Goal: Task Accomplishment & Management: Manage account settings

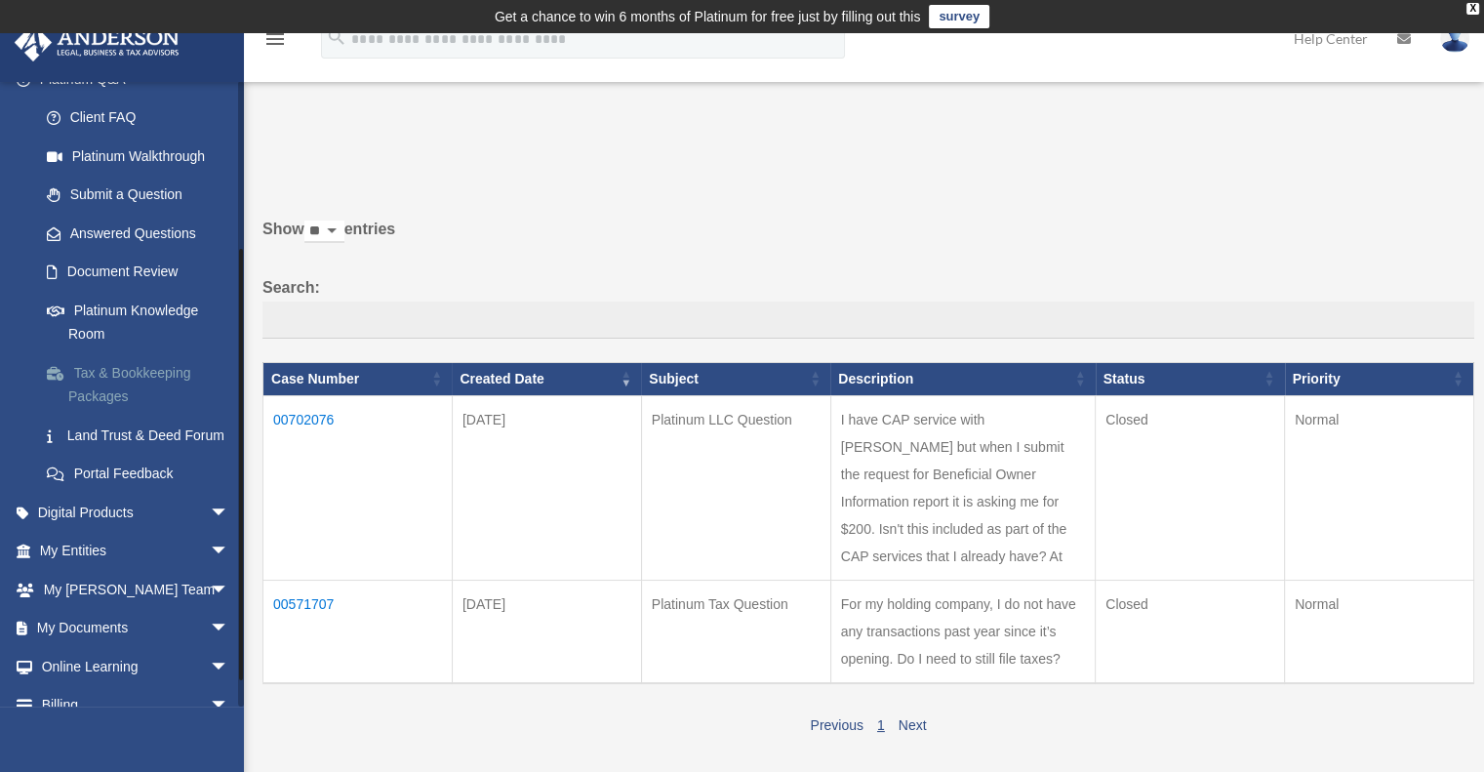
scroll to position [230, 0]
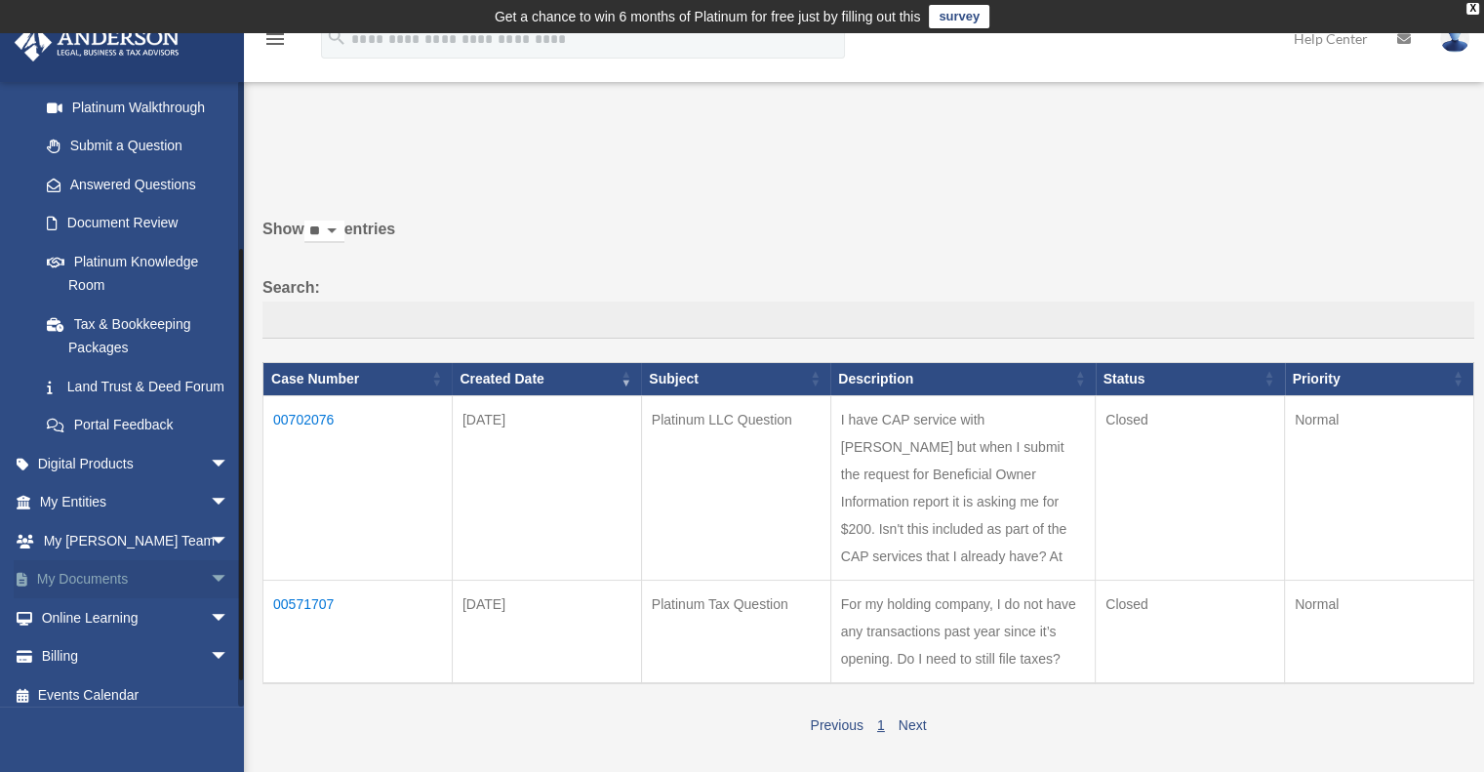
click at [210, 589] on span "arrow_drop_down" at bounding box center [229, 580] width 39 height 40
click at [86, 633] on link "Box" at bounding box center [142, 617] width 231 height 39
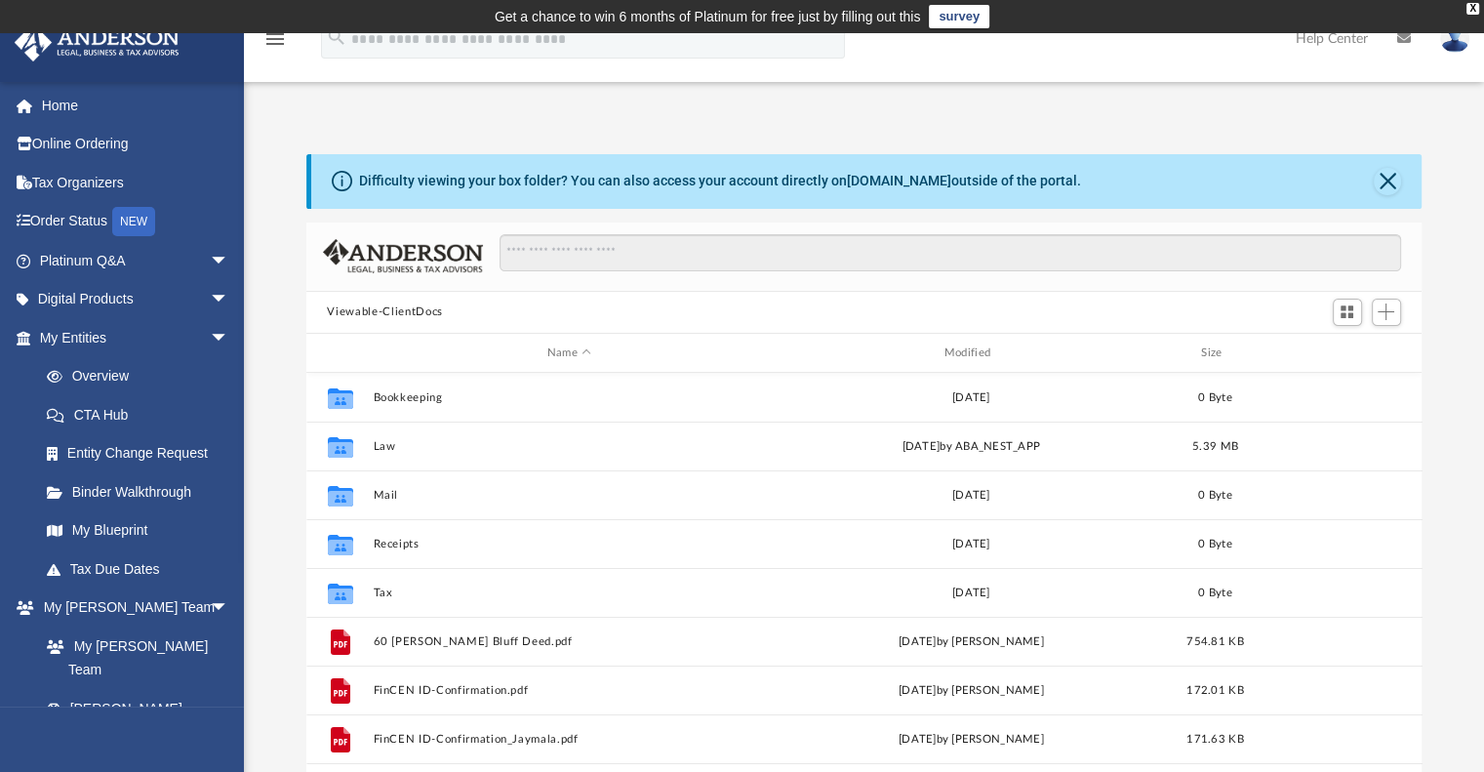
scroll to position [428, 1101]
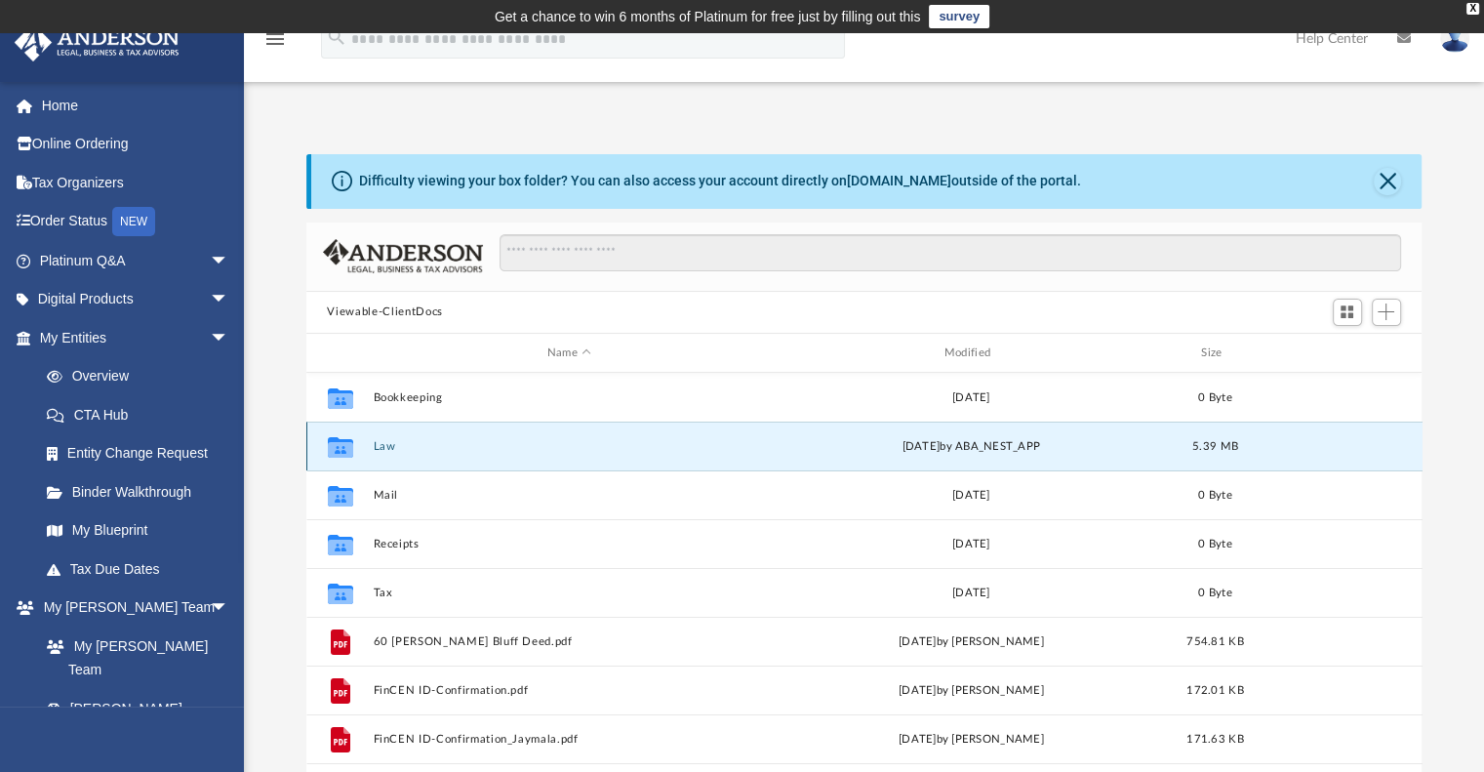
click at [377, 444] on button "Law" at bounding box center [569, 446] width 393 height 13
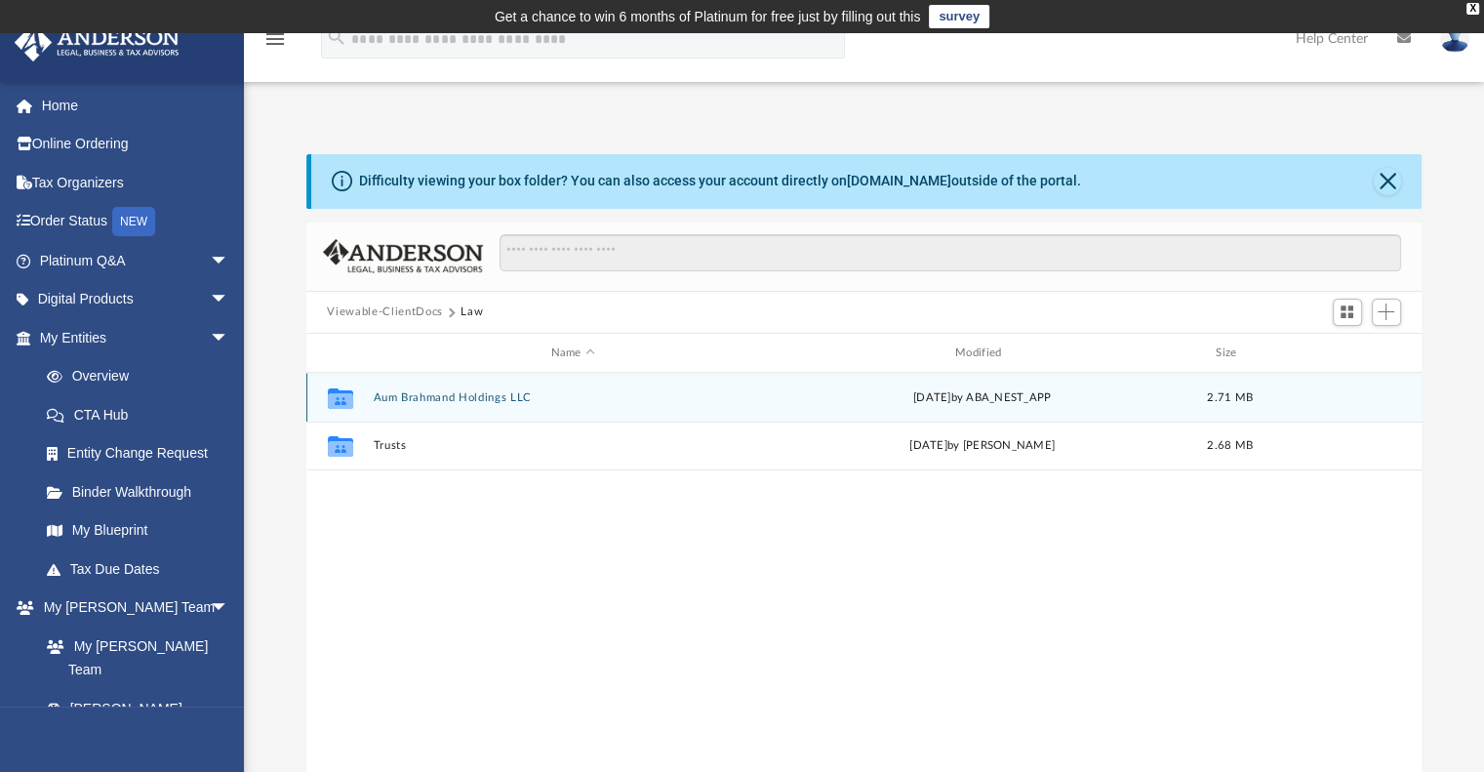
click at [424, 407] on div "Collaborated Folder Aum Brahmand Holdings LLC [DATE] by ABA_NEST_APP 2.71 MB" at bounding box center [864, 397] width 1116 height 49
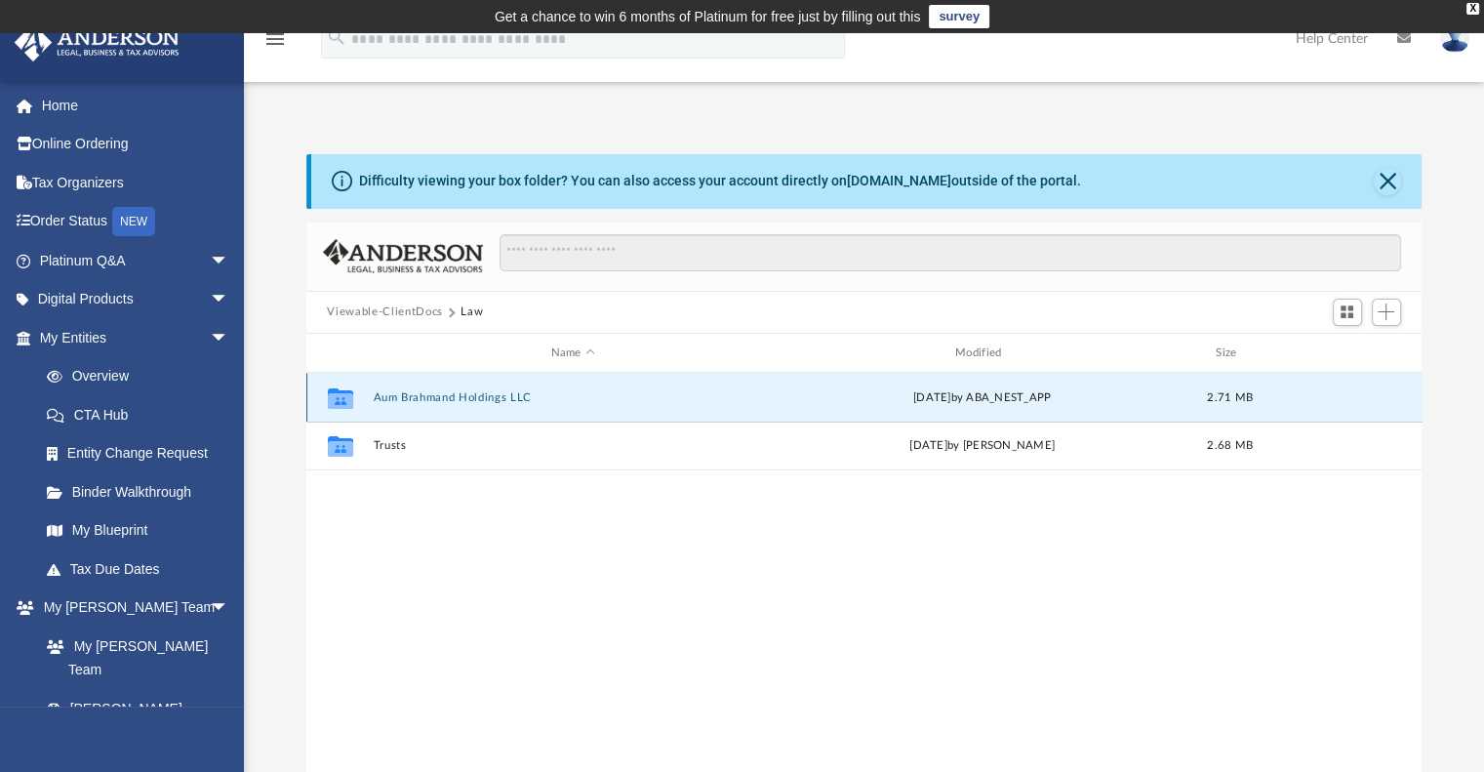
click at [417, 397] on button "Aum Brahmand Holdings LLC" at bounding box center [573, 397] width 400 height 13
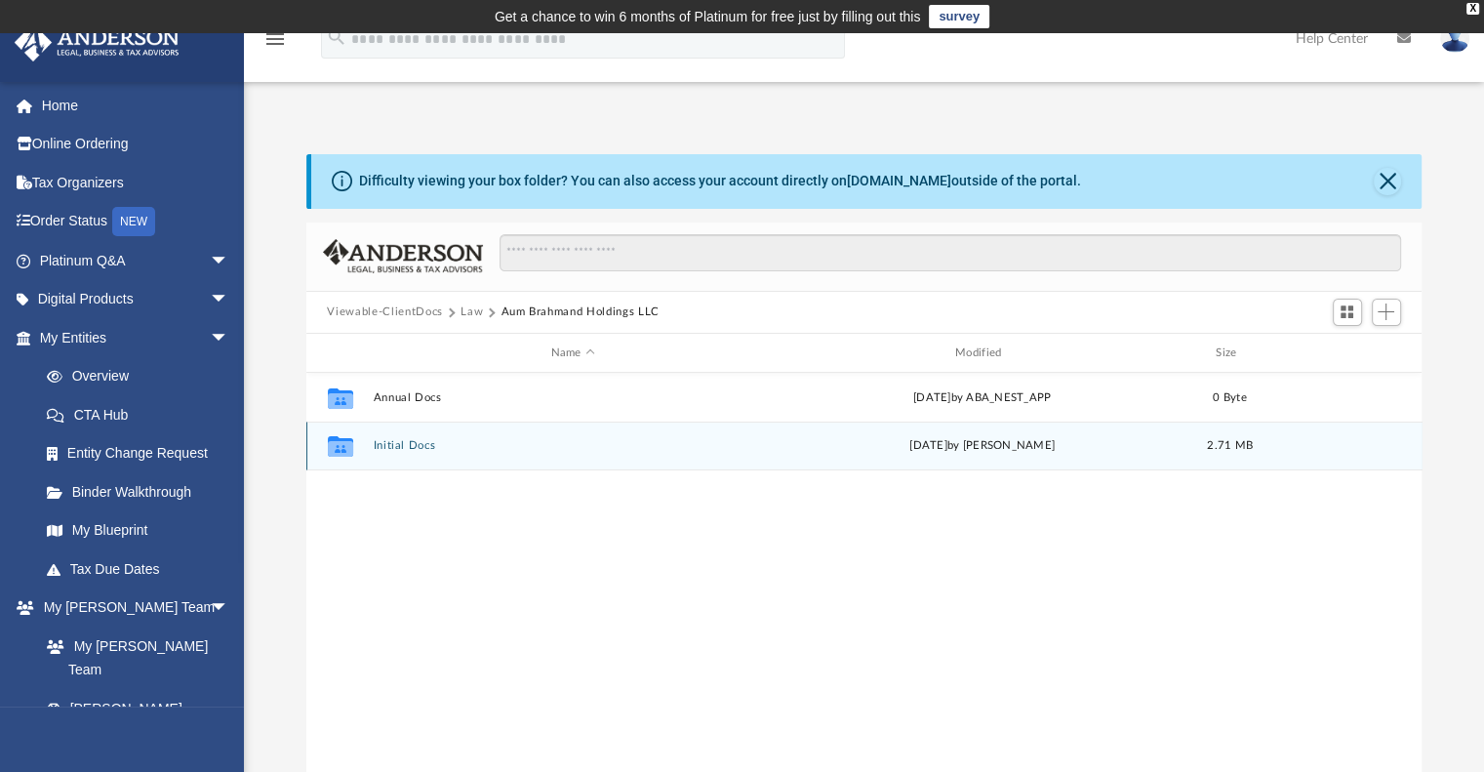
click at [400, 448] on button "Initial Docs" at bounding box center [573, 446] width 400 height 13
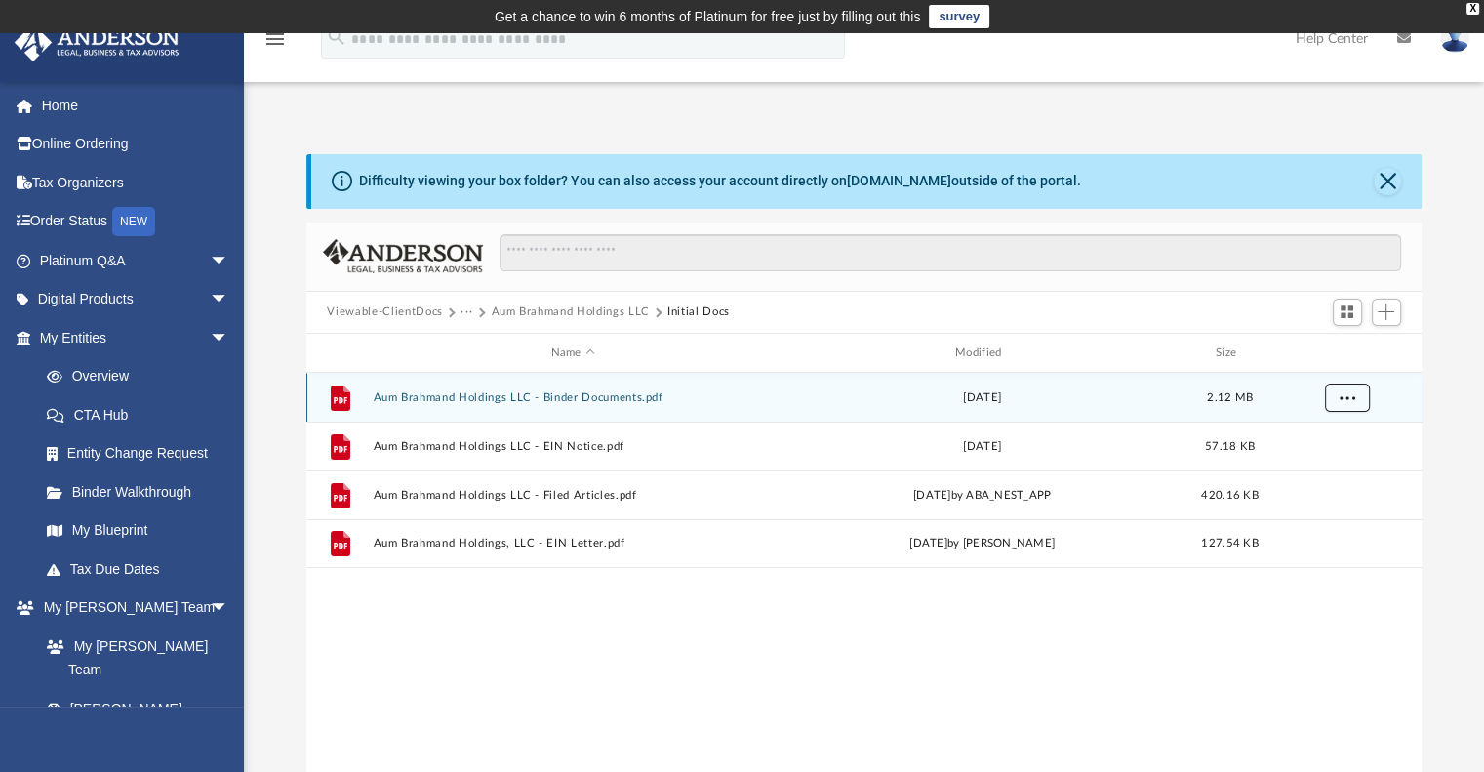
click at [1350, 397] on span "More options" at bounding box center [1347, 397] width 16 height 11
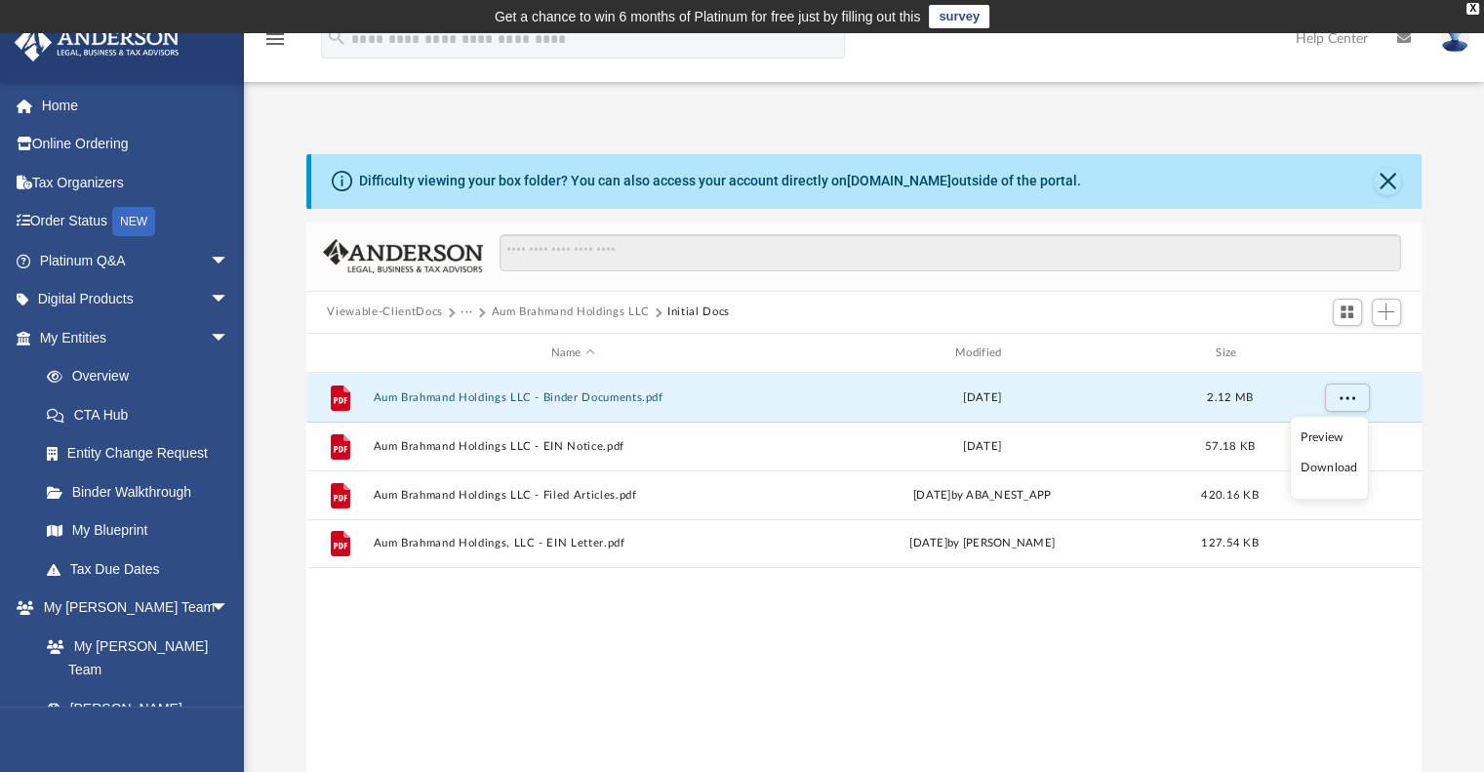
click at [1327, 463] on li "Download" at bounding box center [1329, 468] width 57 height 20
click at [1385, 307] on span "Add" at bounding box center [1386, 311] width 17 height 17
click at [1341, 354] on li "Upload" at bounding box center [1358, 351] width 62 height 20
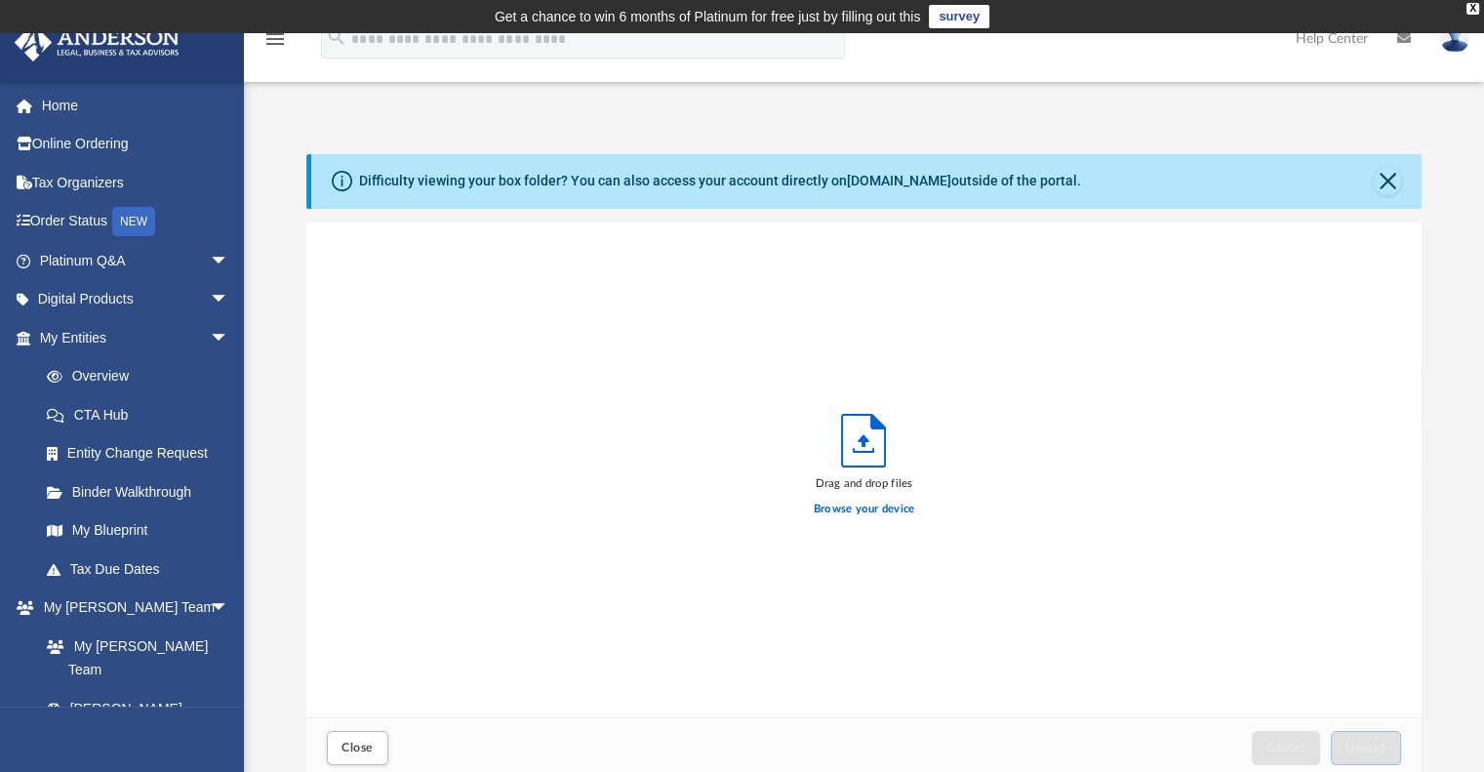
scroll to position [480, 1101]
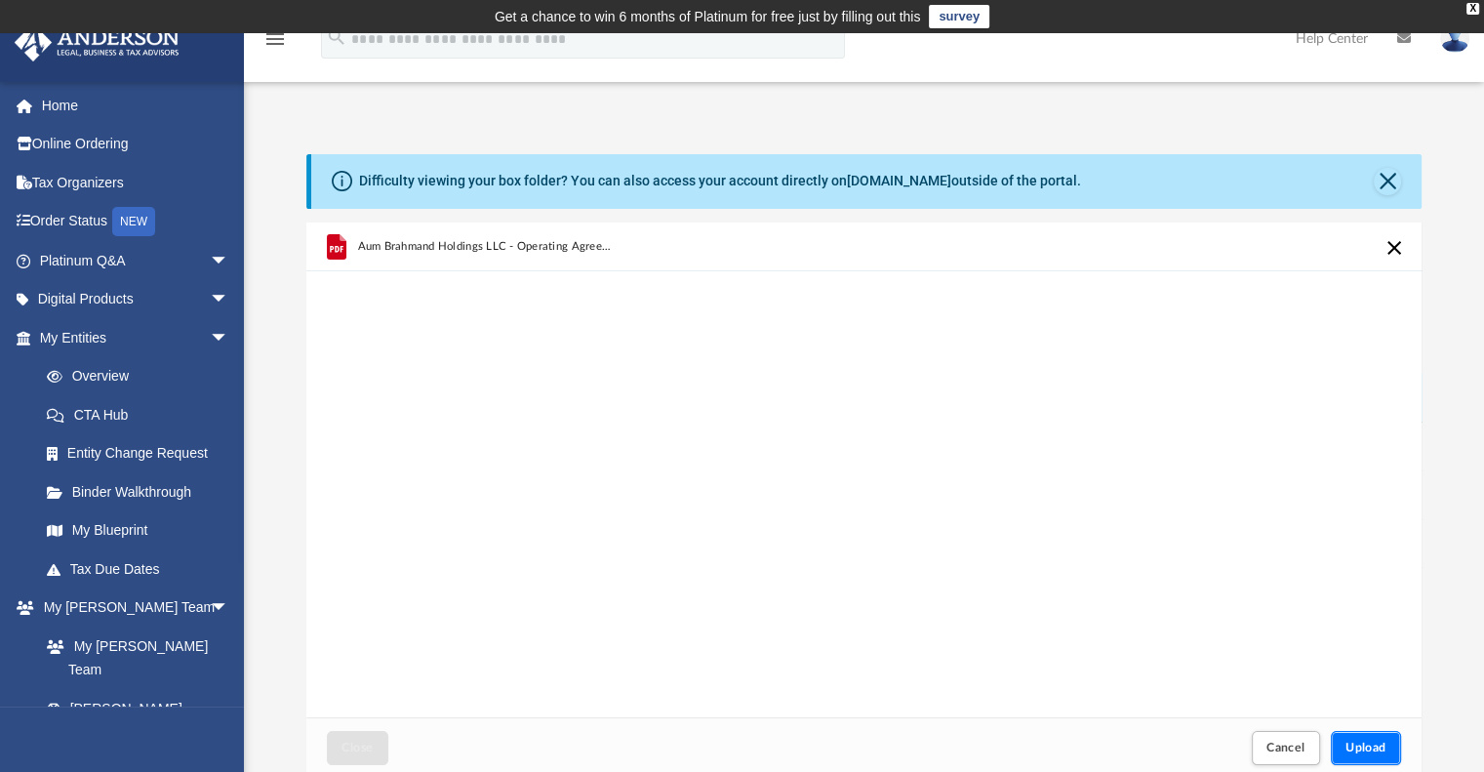
click at [1363, 755] on button "Upload" at bounding box center [1366, 748] width 70 height 34
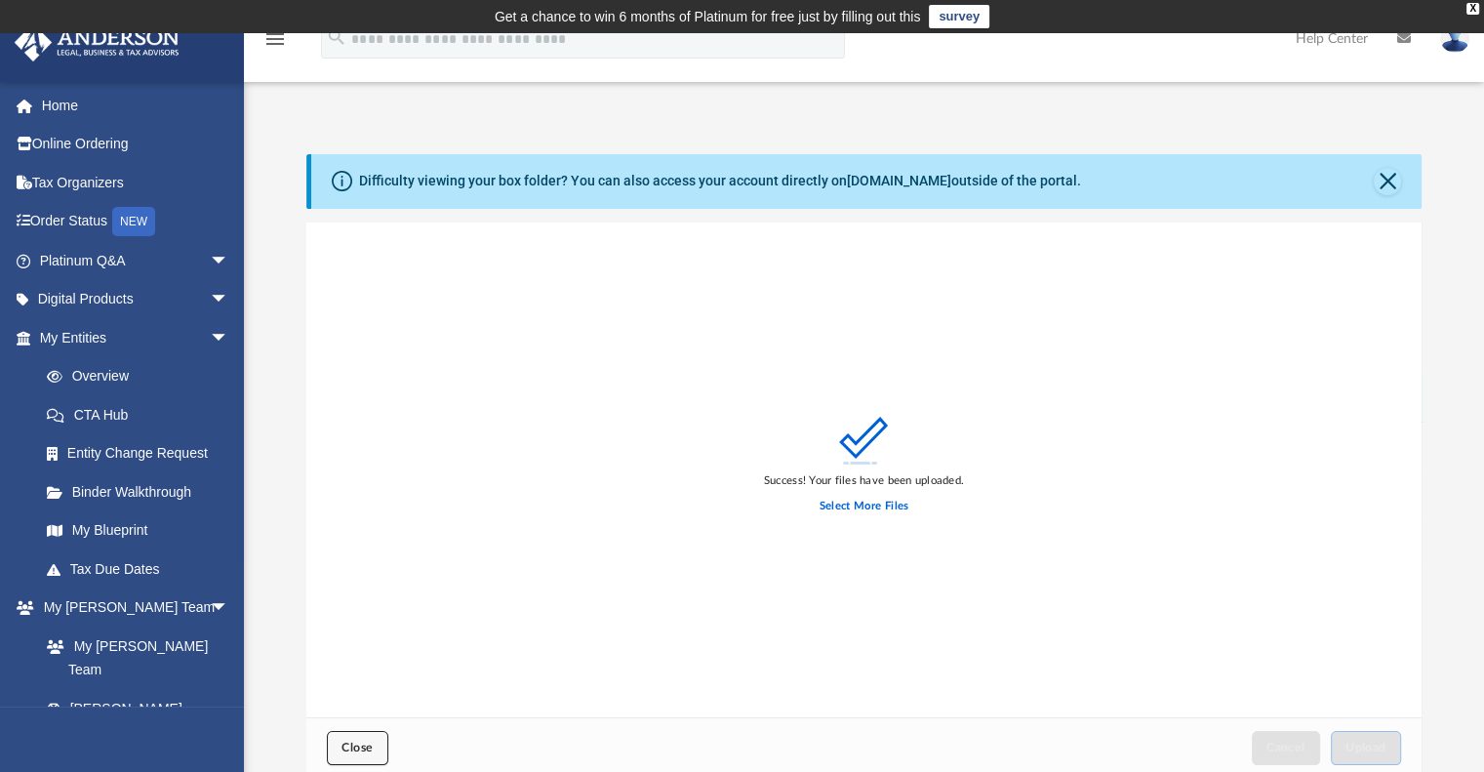
click at [351, 747] on span "Close" at bounding box center [356, 748] width 31 height 12
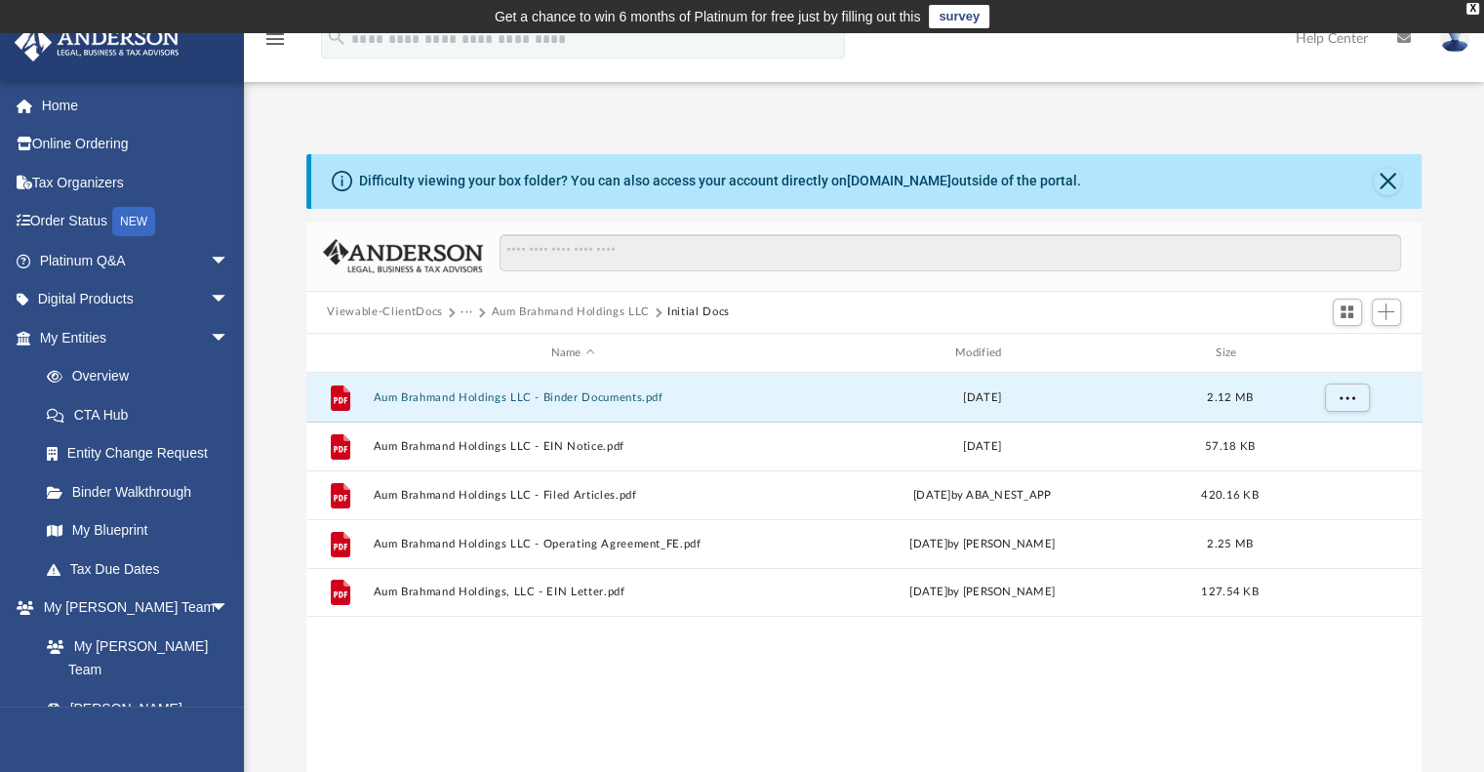
click at [1452, 44] on img at bounding box center [1454, 38] width 29 height 28
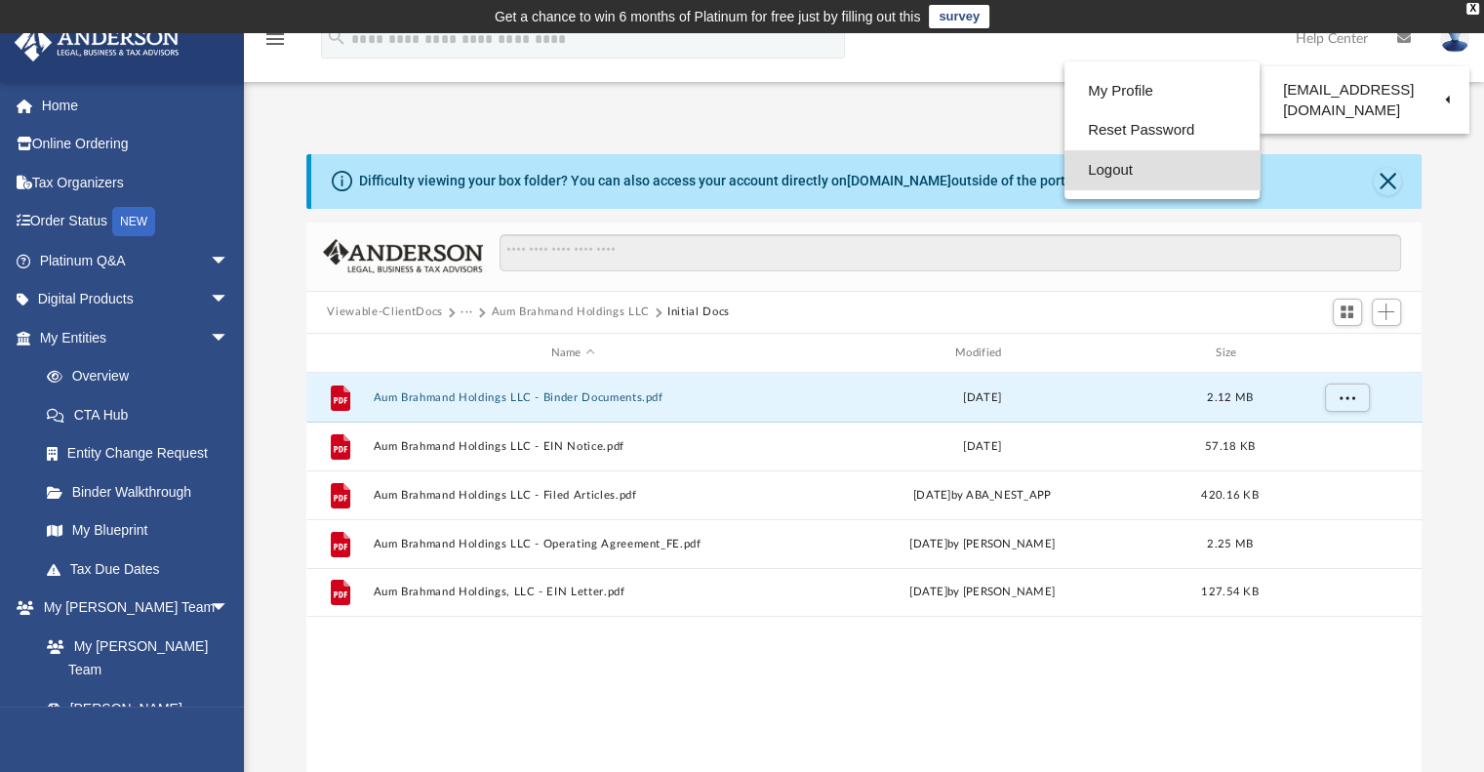
click at [1087, 176] on link "Logout" at bounding box center [1161, 170] width 195 height 40
